Goal: Use online tool/utility: Utilize a website feature to perform a specific function

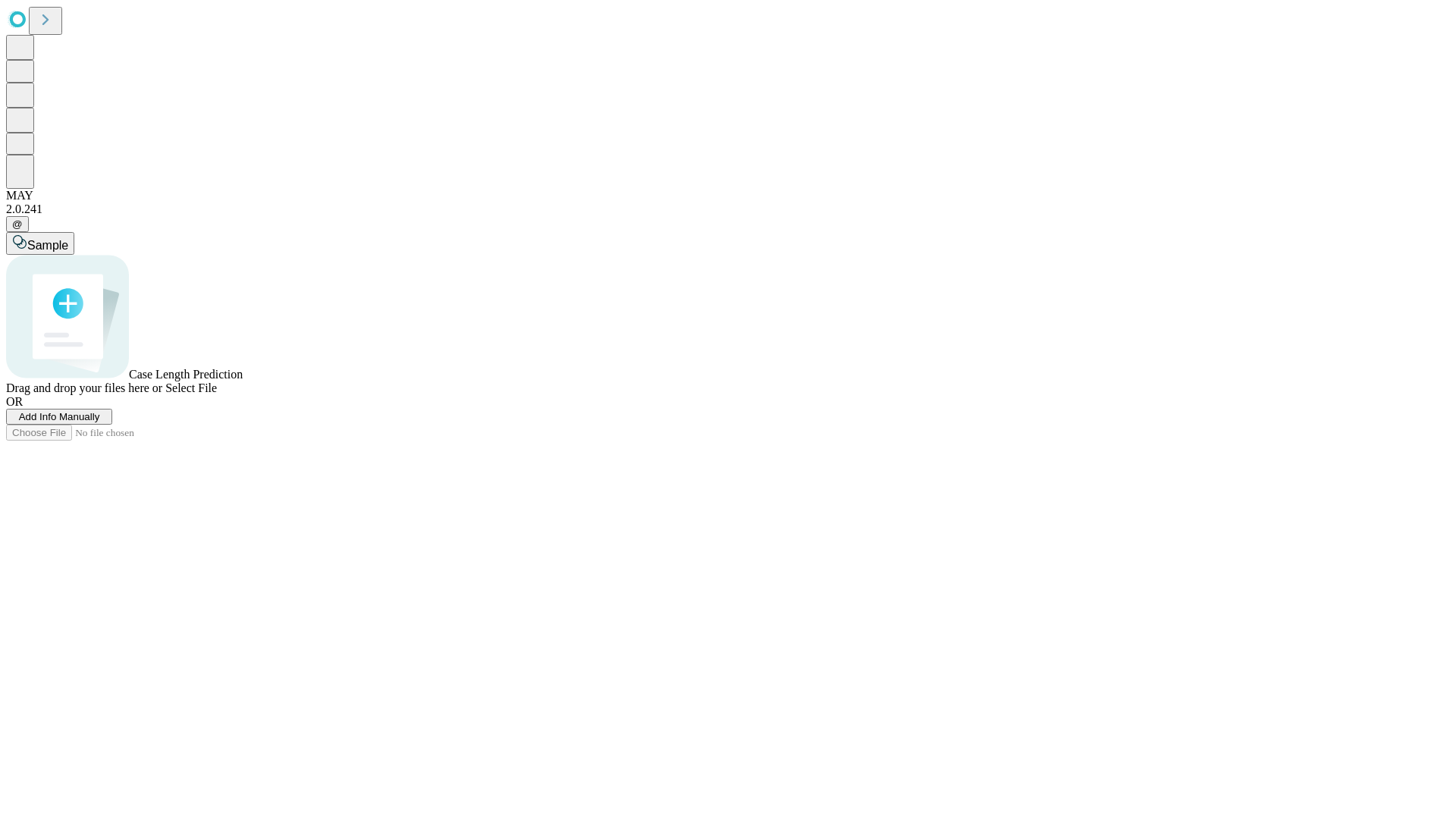
click at [217, 394] on span "Select File" at bounding box center [191, 387] width 52 height 13
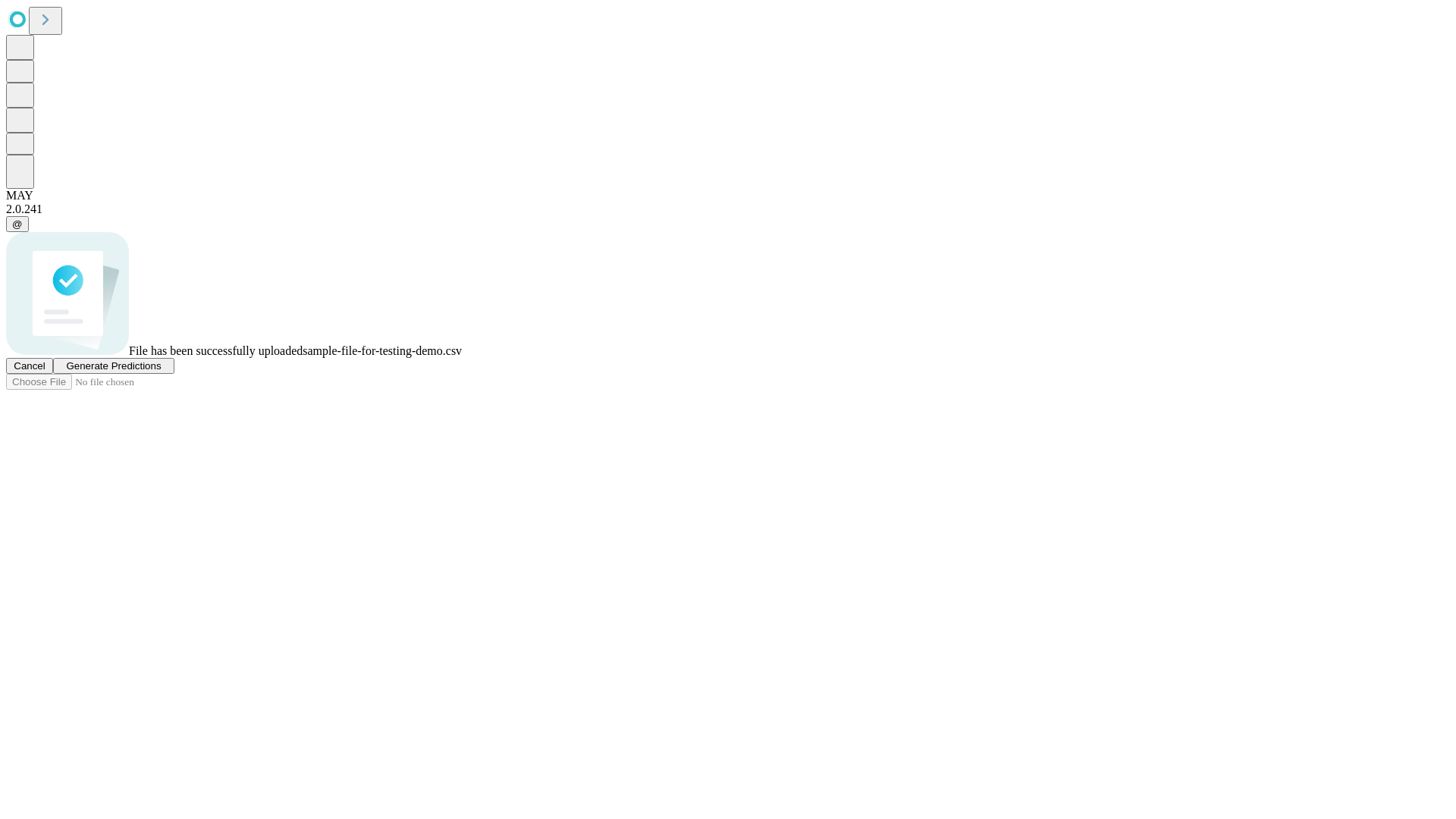
click at [161, 371] on span "Generate Predictions" at bounding box center [113, 365] width 94 height 11
